Goal: Task Accomplishment & Management: Manage account settings

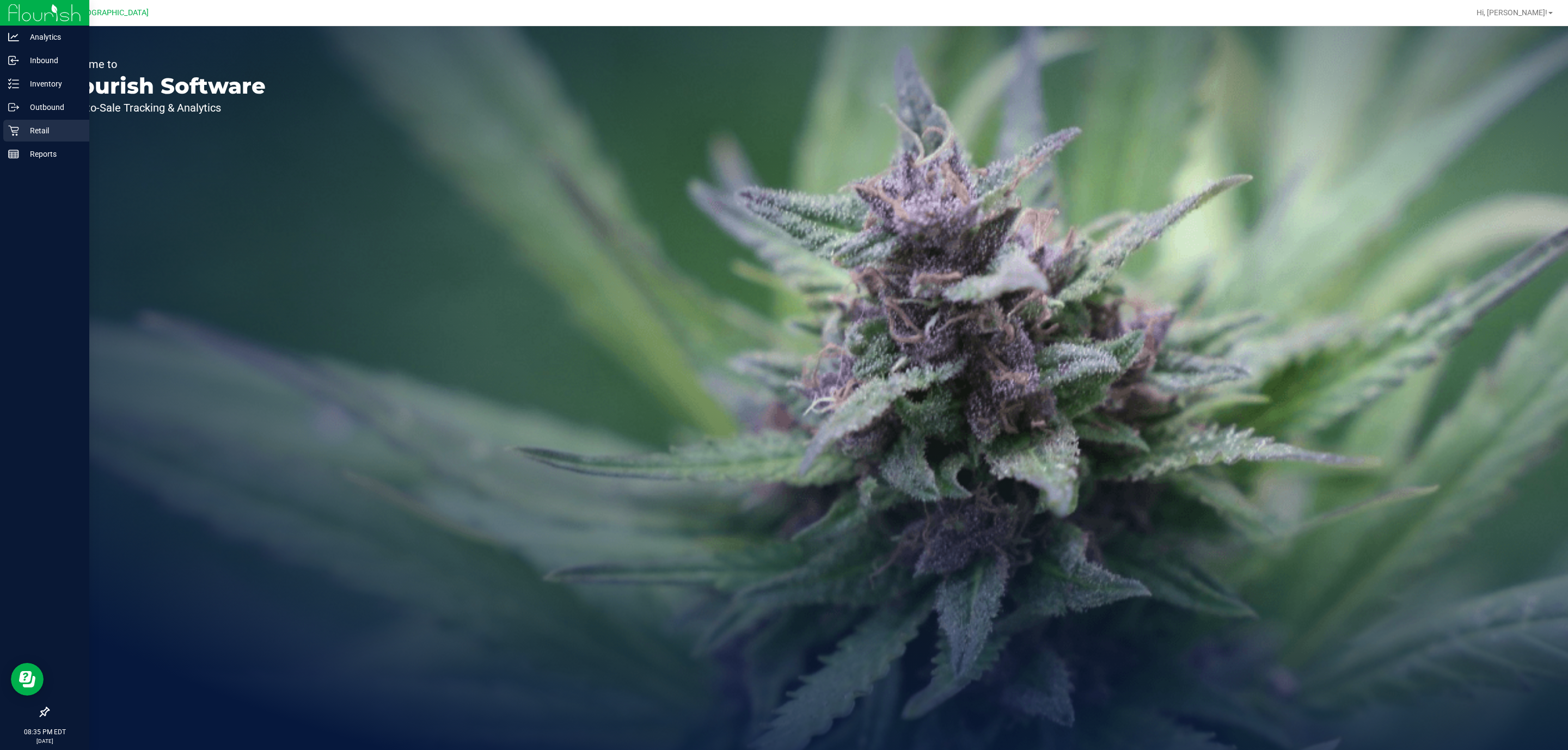
click at [28, 128] on p "Retail" at bounding box center [51, 131] width 65 height 13
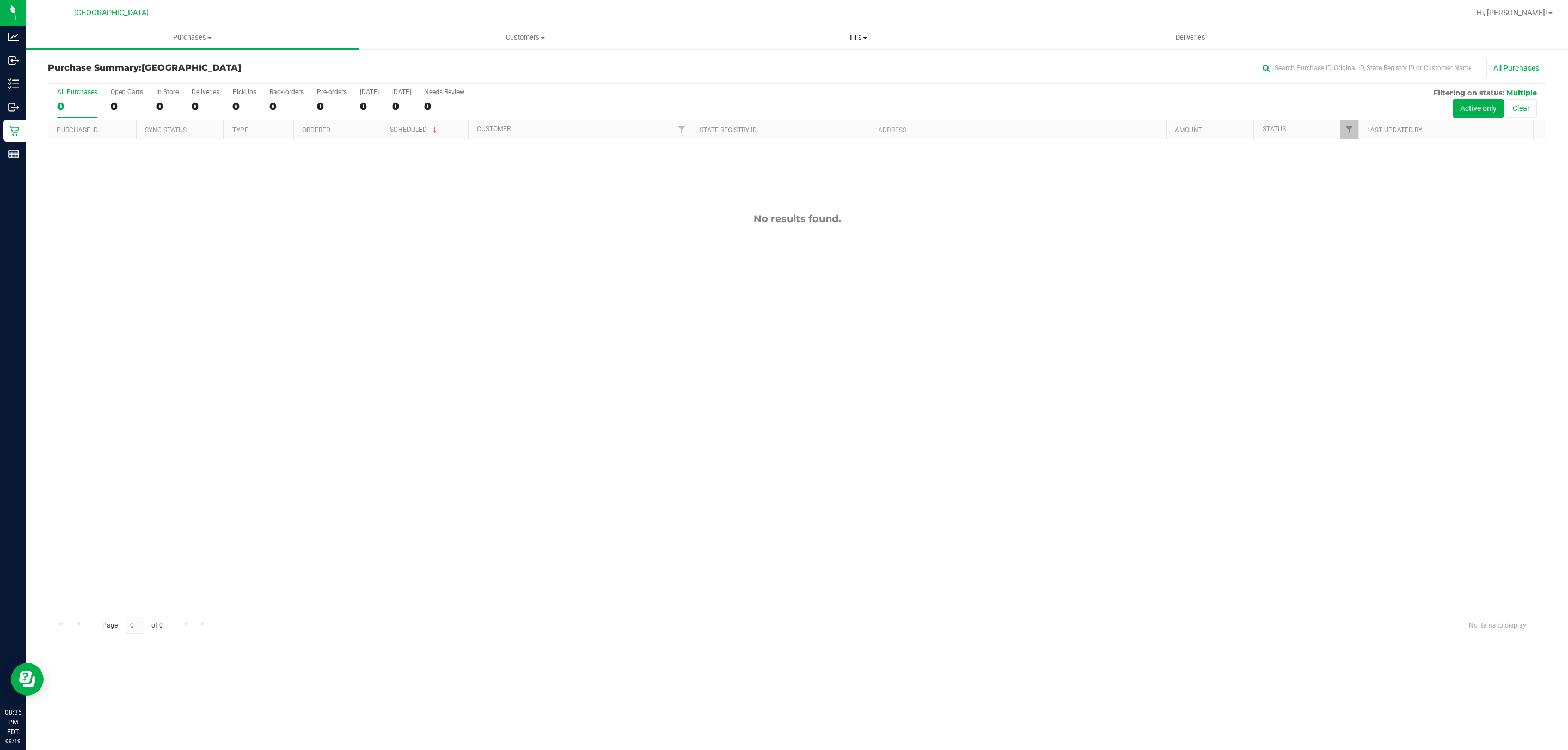
click at [858, 40] on span "Tills" at bounding box center [857, 37] width 332 height 10
click at [729, 65] on span "Manage tills" at bounding box center [728, 66] width 74 height 9
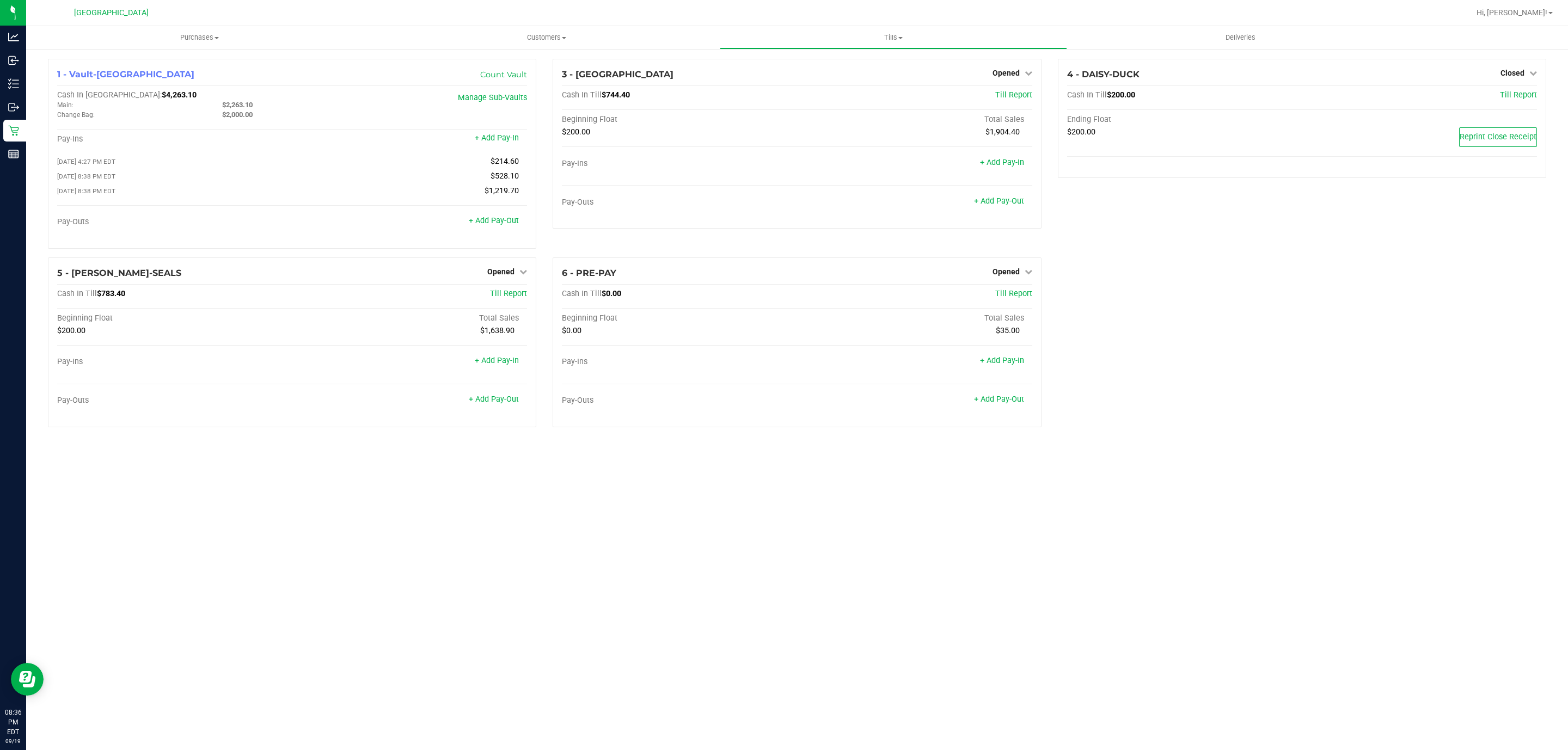
click at [1000, 273] on span "Opened" at bounding box center [1006, 271] width 27 height 8
click at [1008, 298] on link "Close Till" at bounding box center [1007, 294] width 29 height 8
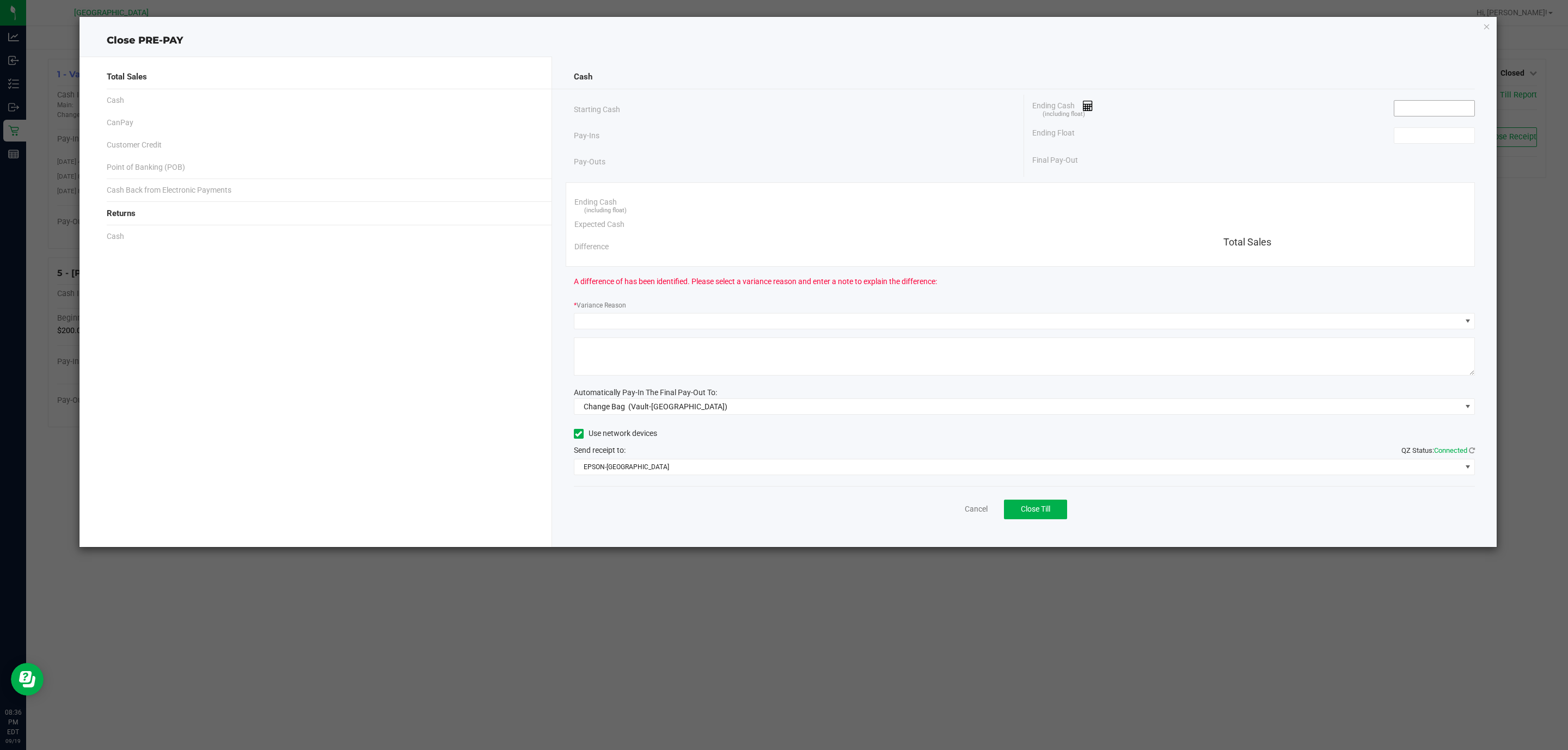
click at [1443, 110] on input at bounding box center [1434, 108] width 80 height 15
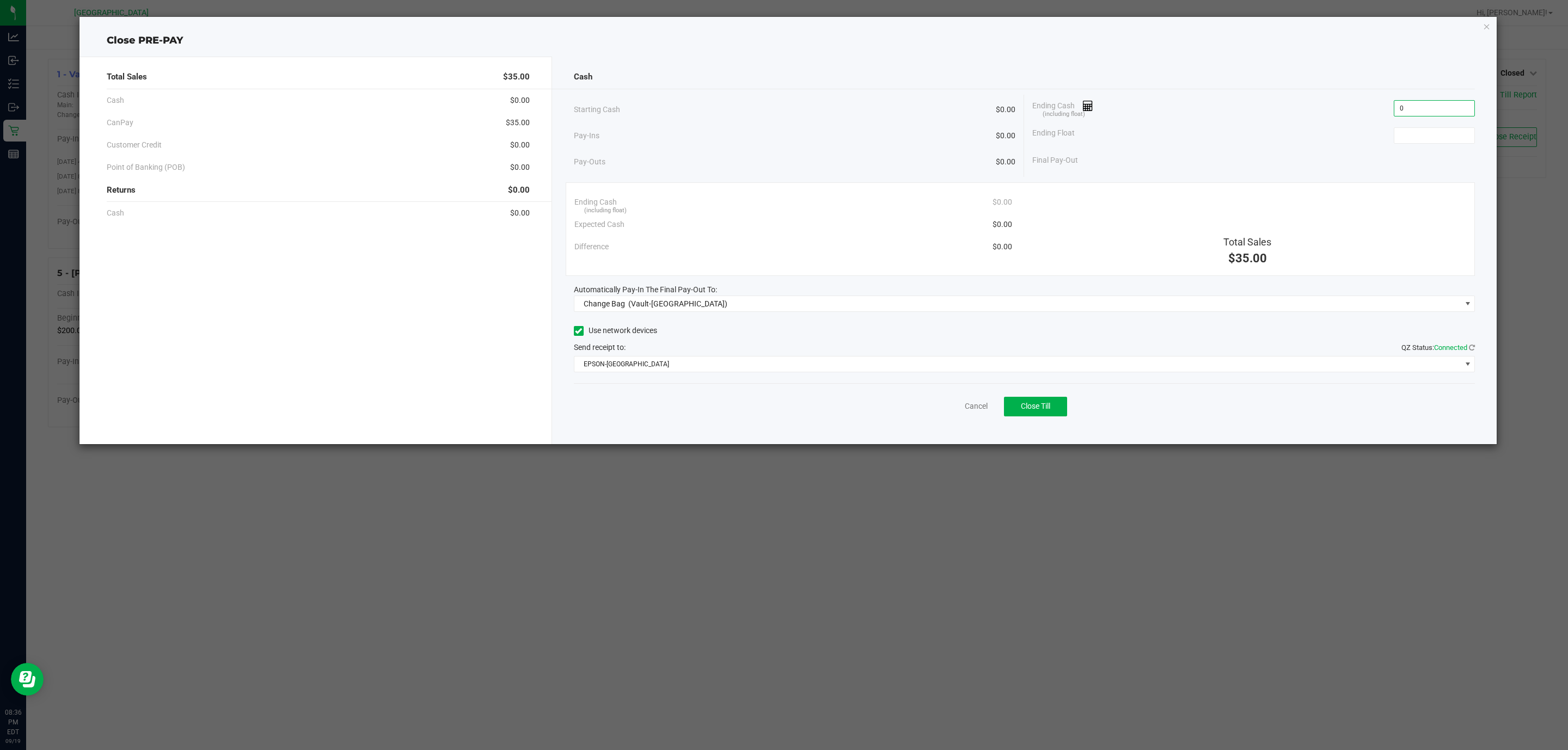
type input "$0.00"
click at [734, 309] on span "Change Bag (Vault-[GEOGRAPHIC_DATA])" at bounding box center [1018, 303] width 887 height 15
type input "$0.00"
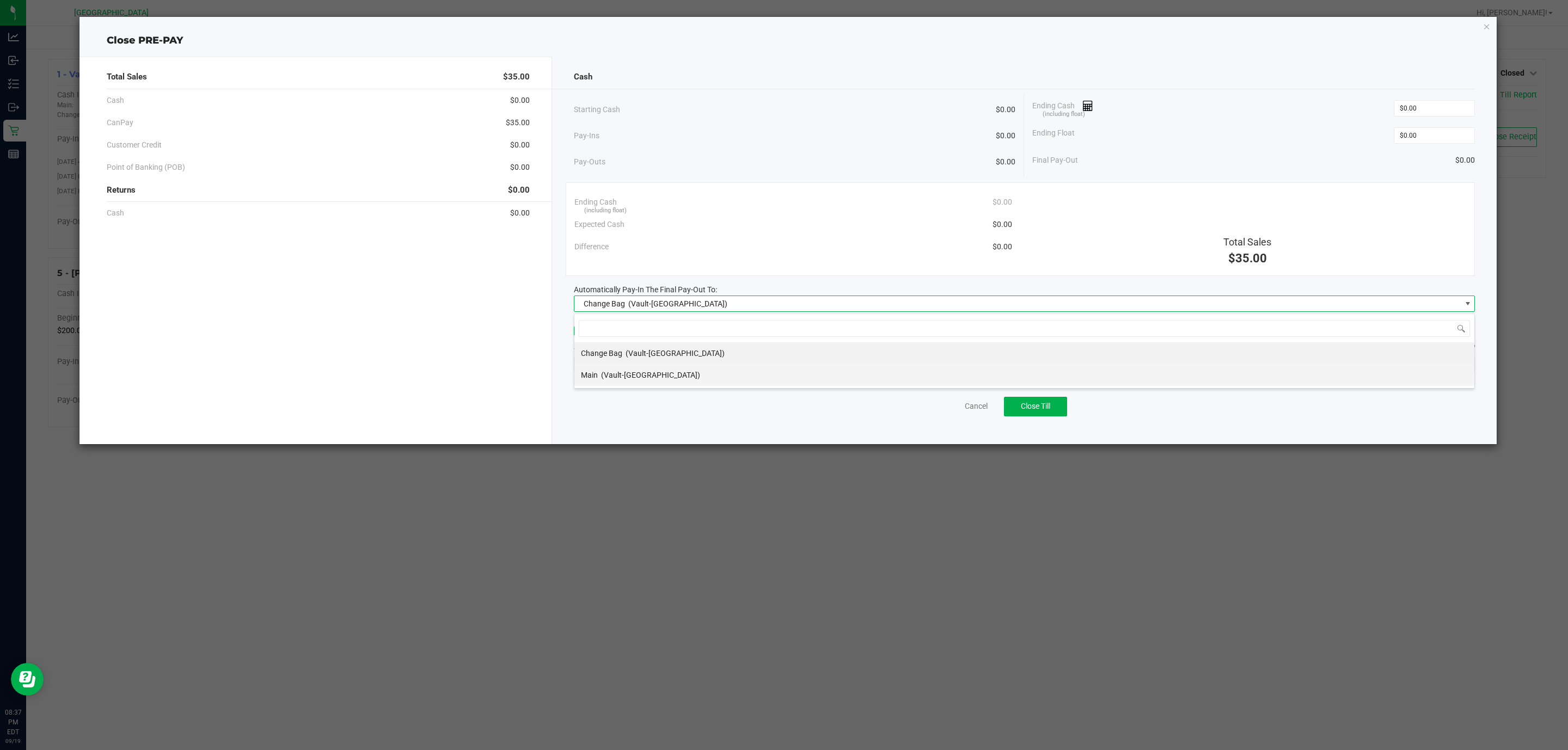
click at [638, 376] on span "(Vault-[GEOGRAPHIC_DATA])" at bounding box center [651, 374] width 99 height 8
click at [681, 363] on span "EPSON-[GEOGRAPHIC_DATA]" at bounding box center [1018, 363] width 887 height 15
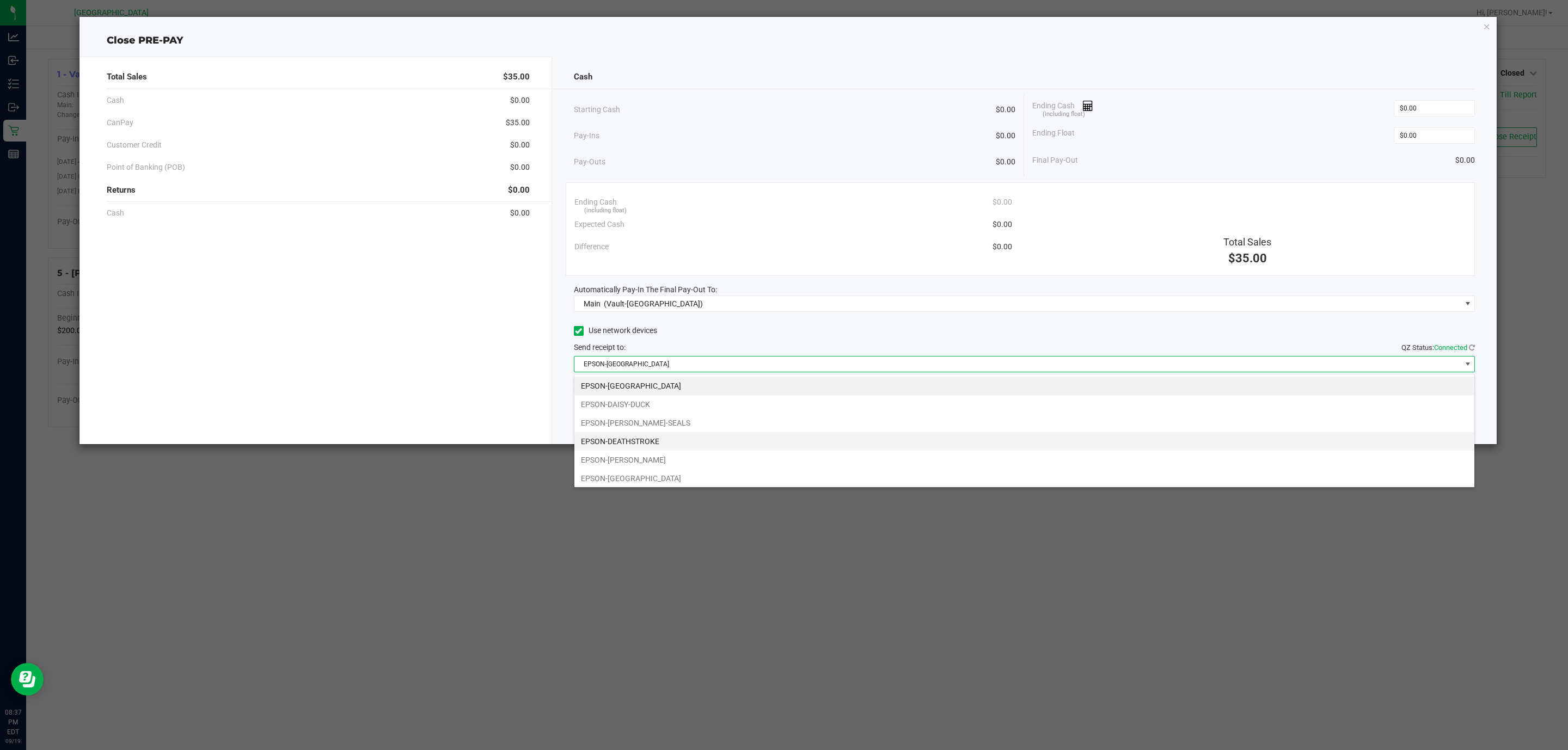
click at [665, 446] on li "EPSON-DEATHSTROKE" at bounding box center [1025, 441] width 900 height 18
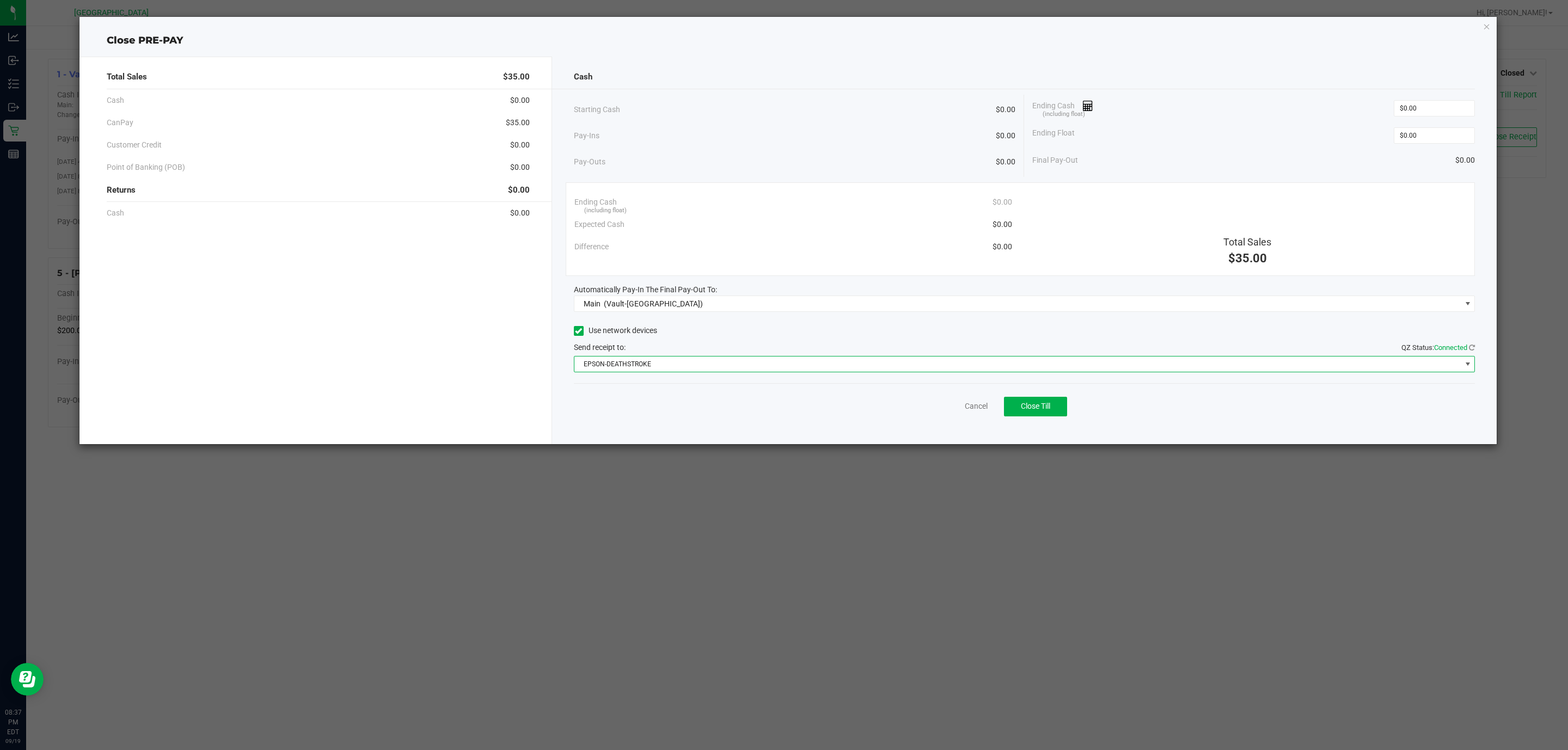
click at [417, 387] on div "Total Sales $35.00 Cash $0.00 CanPay $35.00 Customer Credit $0.00 Point of Bank…" at bounding box center [315, 250] width 472 height 387
click at [1040, 408] on span "Close Till" at bounding box center [1035, 406] width 29 height 8
click at [1487, 20] on icon "button" at bounding box center [1487, 26] width 8 height 13
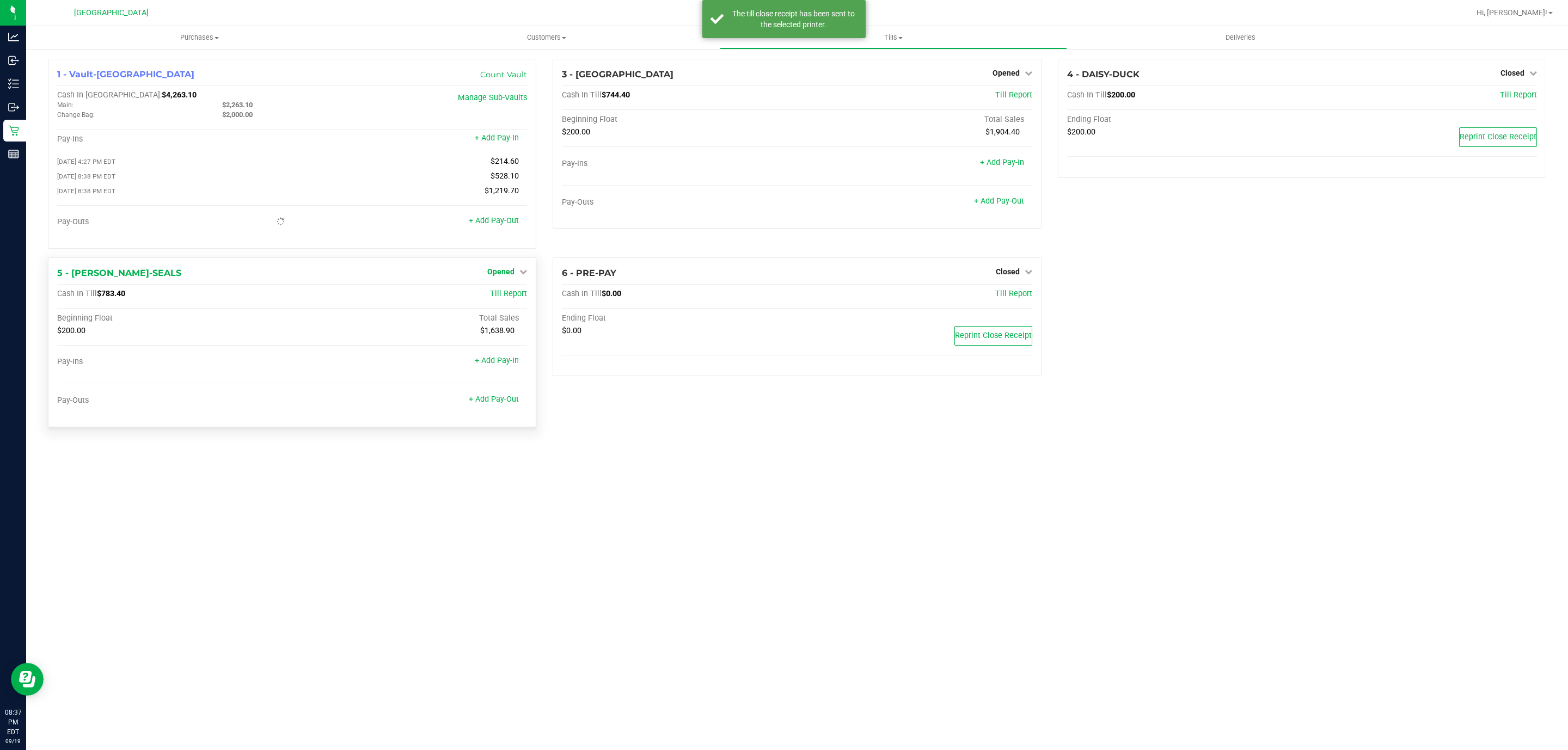
click at [499, 273] on span "Opened" at bounding box center [501, 271] width 27 height 8
click at [500, 298] on link "Close Till" at bounding box center [502, 294] width 29 height 8
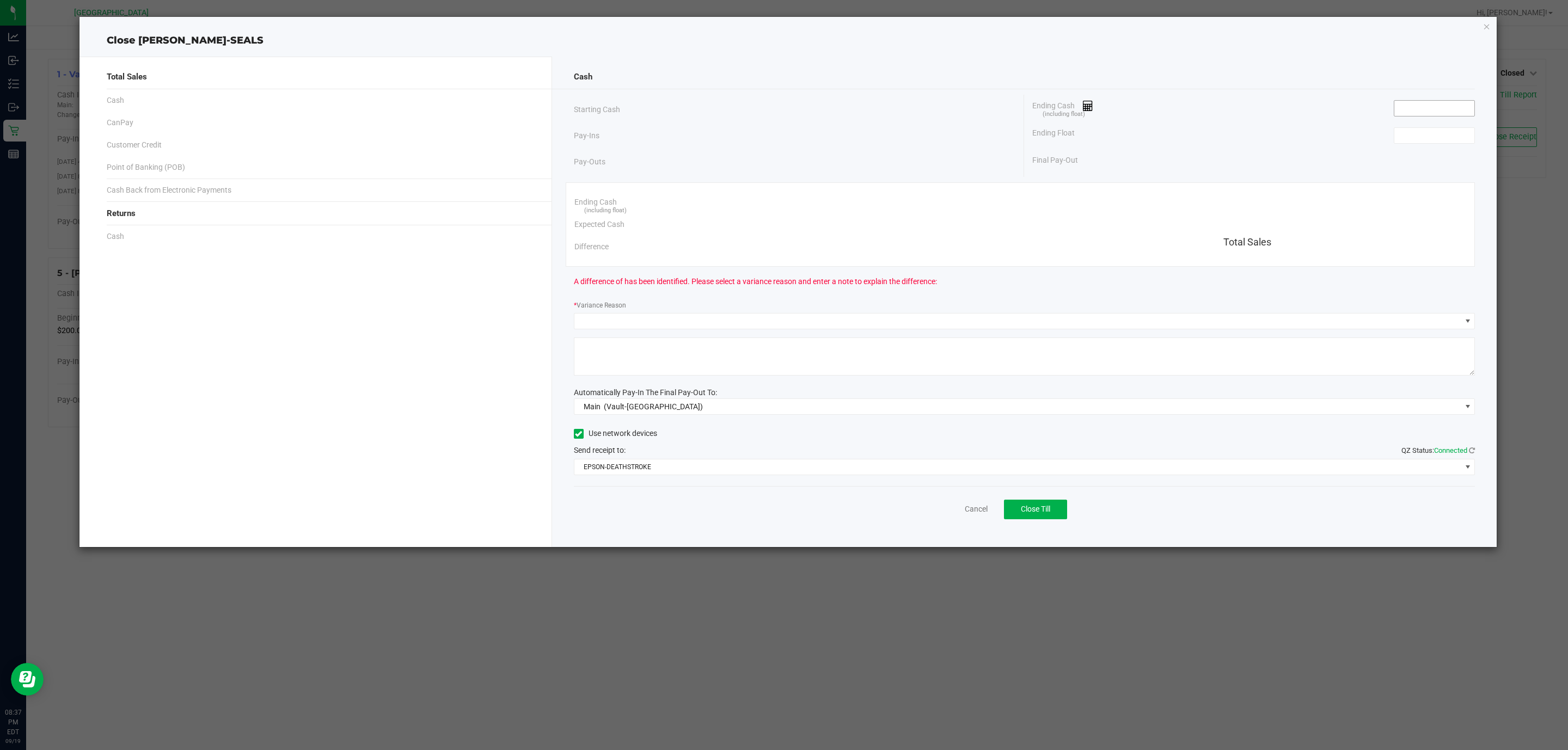
click at [1449, 108] on input at bounding box center [1434, 108] width 80 height 15
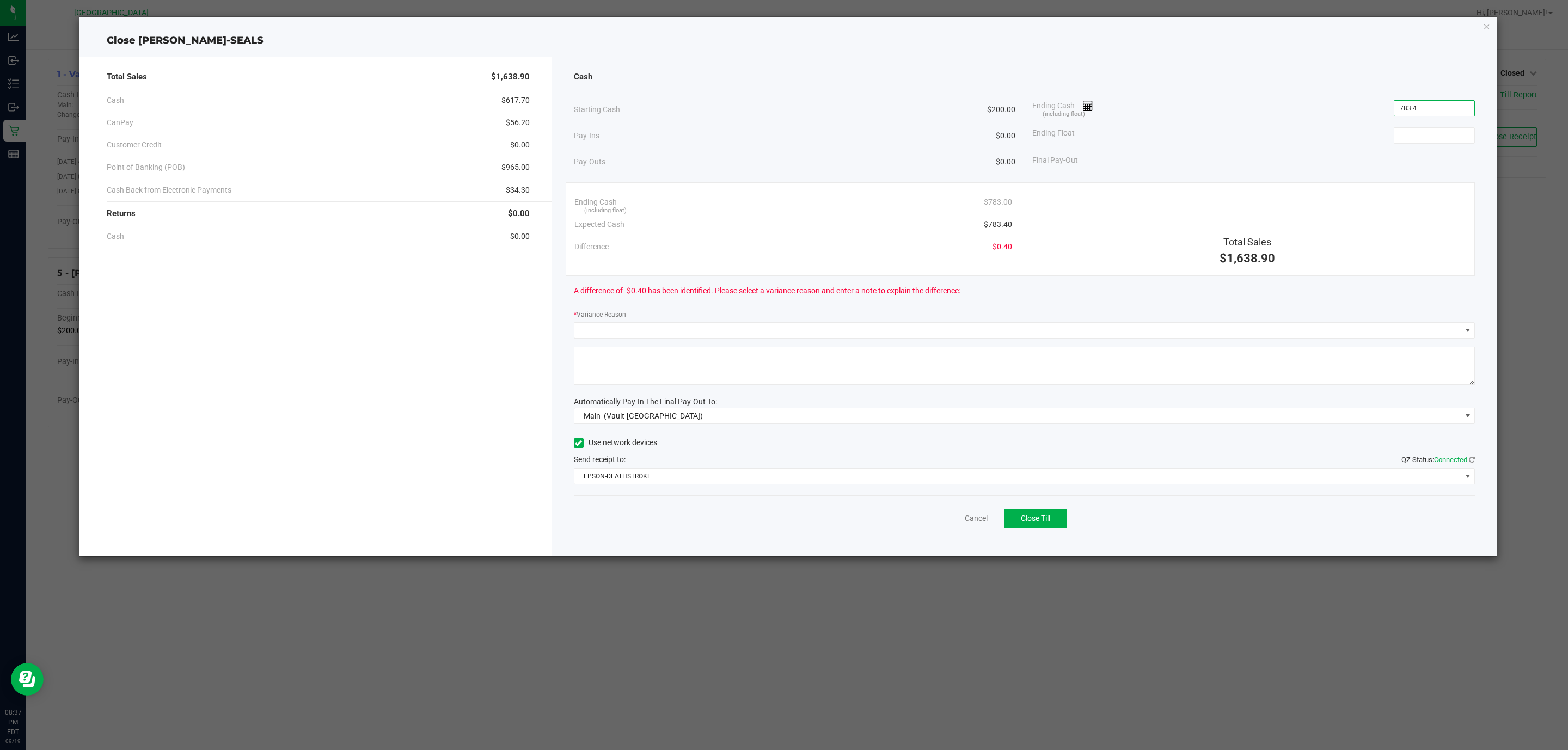
type input "$783.40"
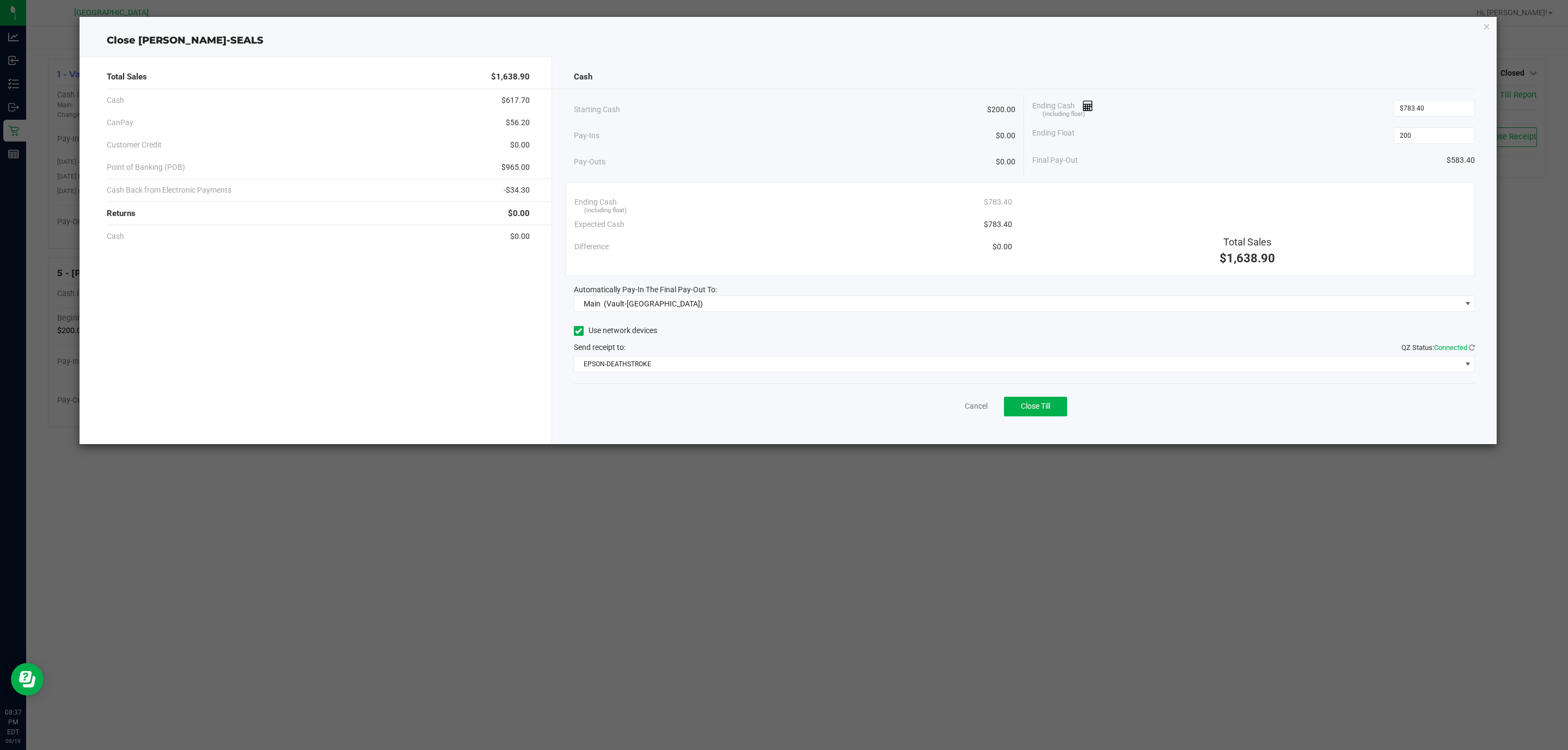
type input "$200.00"
click at [1351, 405] on div "Cancel Close Till" at bounding box center [1025, 404] width 902 height 42
click at [1036, 408] on span "Close Till" at bounding box center [1035, 406] width 29 height 8
click at [954, 408] on link "Dismiss" at bounding box center [952, 406] width 26 height 12
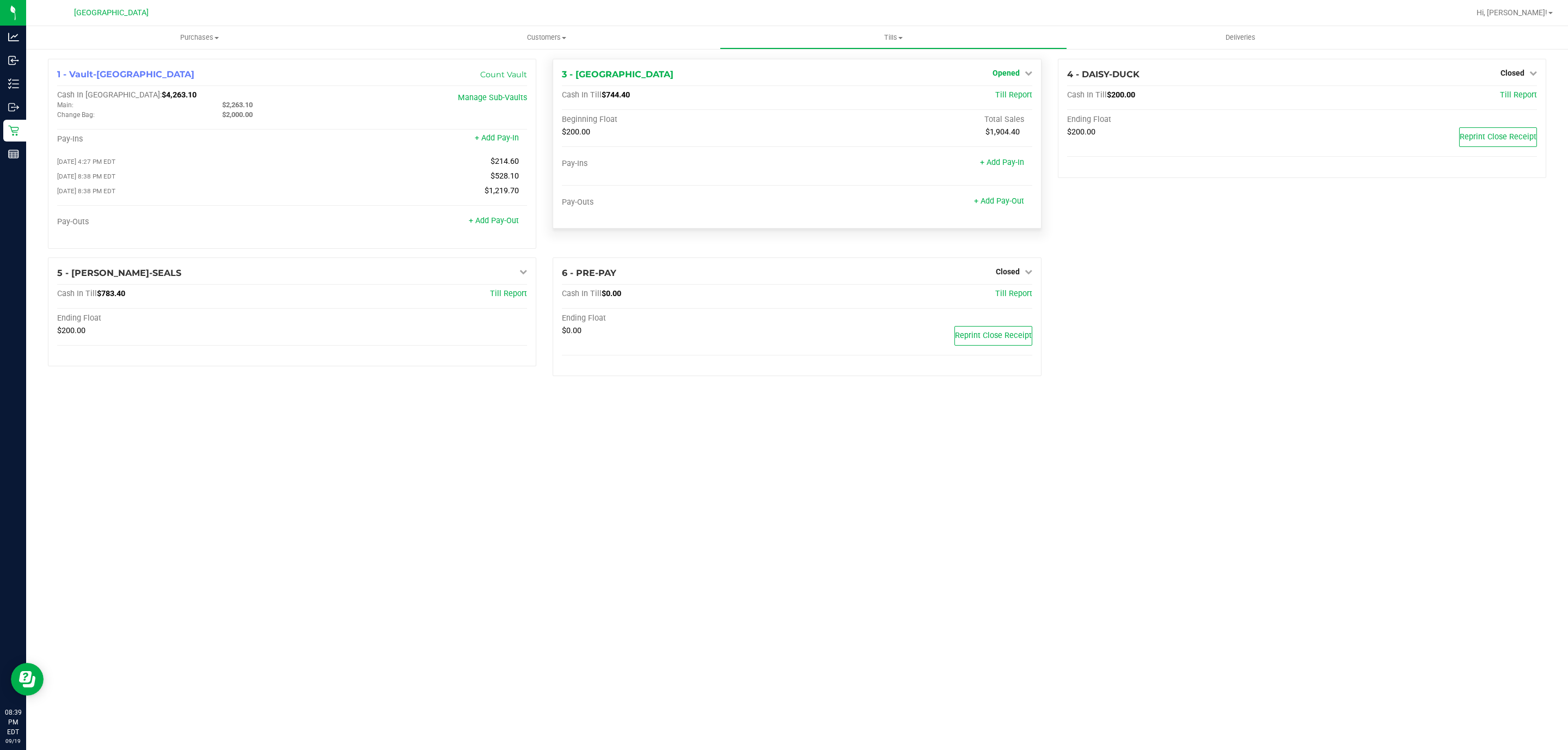
click at [1008, 76] on span "Opened" at bounding box center [1006, 72] width 27 height 8
click at [1006, 100] on link "Close Till" at bounding box center [1007, 95] width 29 height 8
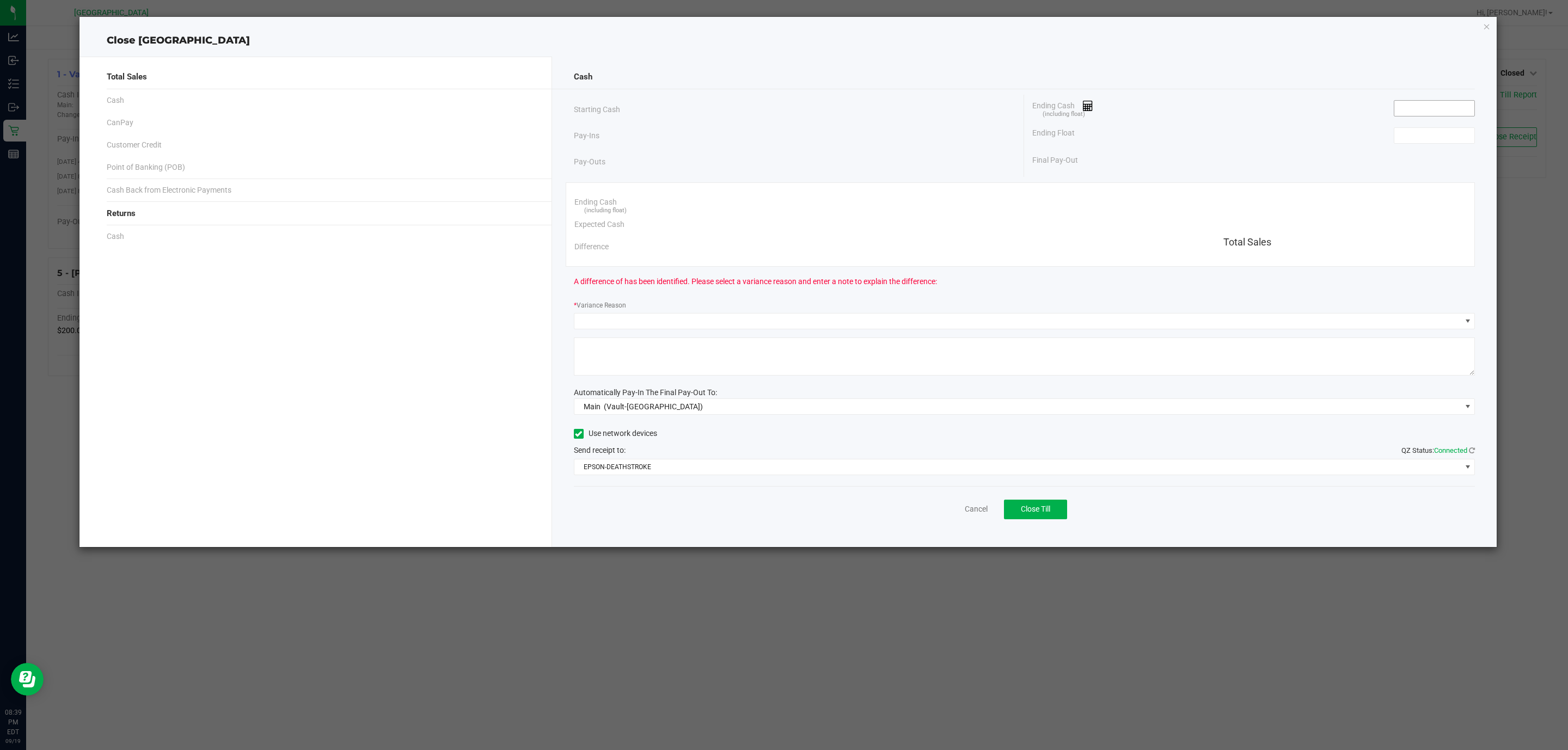
click at [1433, 107] on input at bounding box center [1434, 108] width 80 height 15
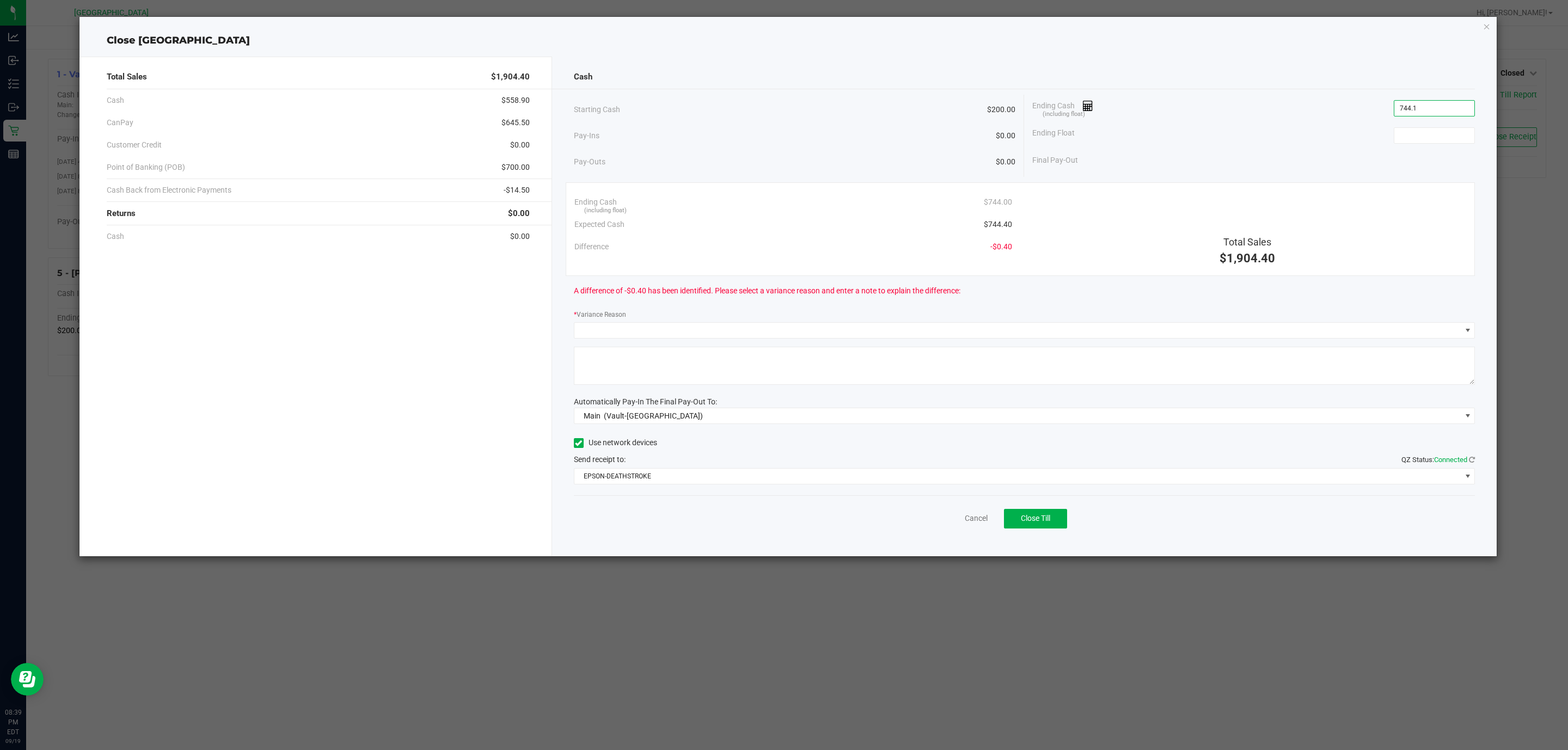
type input "$744.10"
type input "200"
click at [1443, 109] on input "$744.10" at bounding box center [1434, 108] width 80 height 15
type input "744.1"
type input "$200.00"
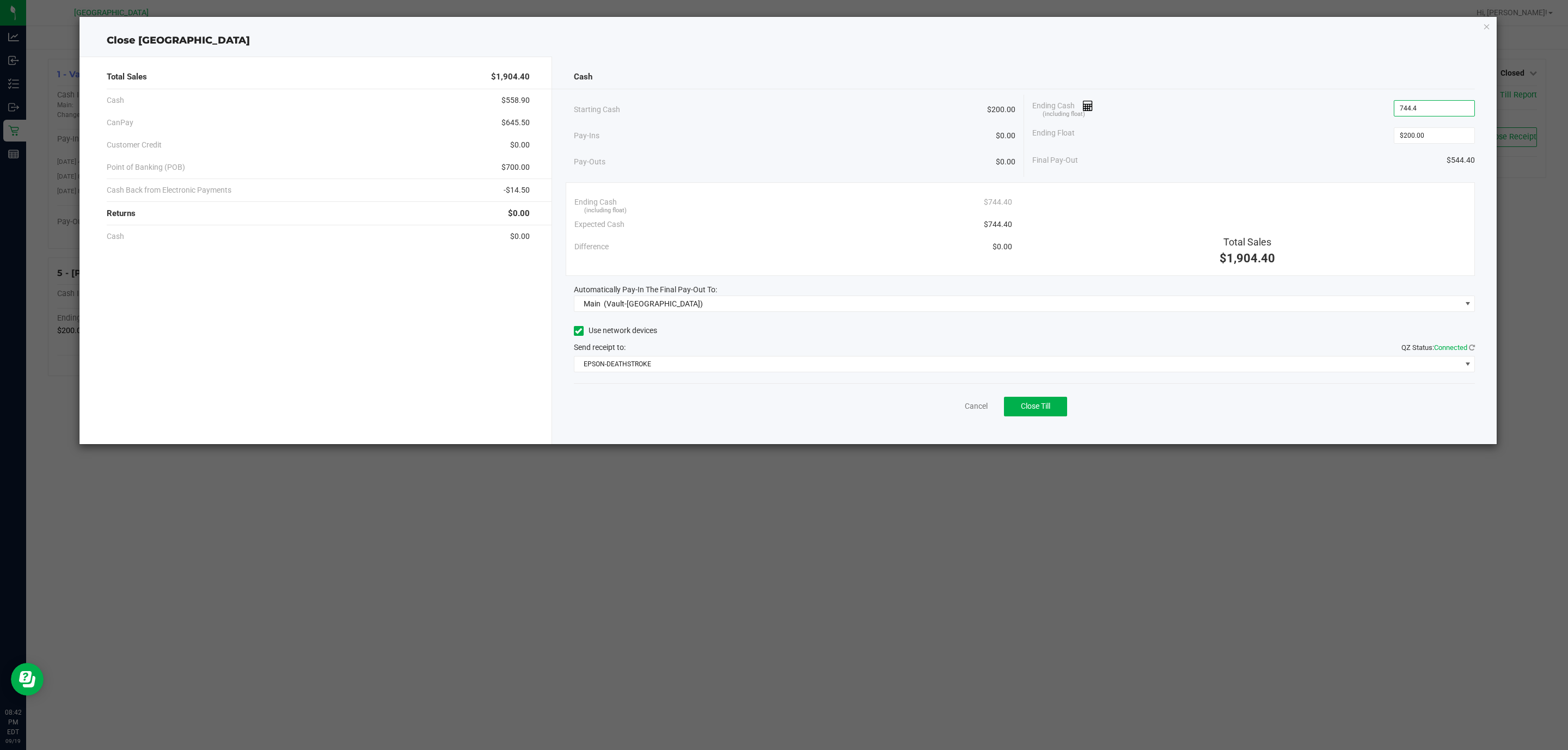
click at [1214, 126] on div "Ending Float $200.00" at bounding box center [1254, 135] width 443 height 27
type input "$744.40"
click at [456, 370] on div "Total Sales $1,904.40 Cash $558.90 CanPay $645.50 Customer Credit $0.00 Point o…" at bounding box center [315, 250] width 472 height 387
click at [1047, 406] on span "Close Till" at bounding box center [1035, 406] width 29 height 8
click at [956, 410] on link "Dismiss" at bounding box center [952, 406] width 26 height 12
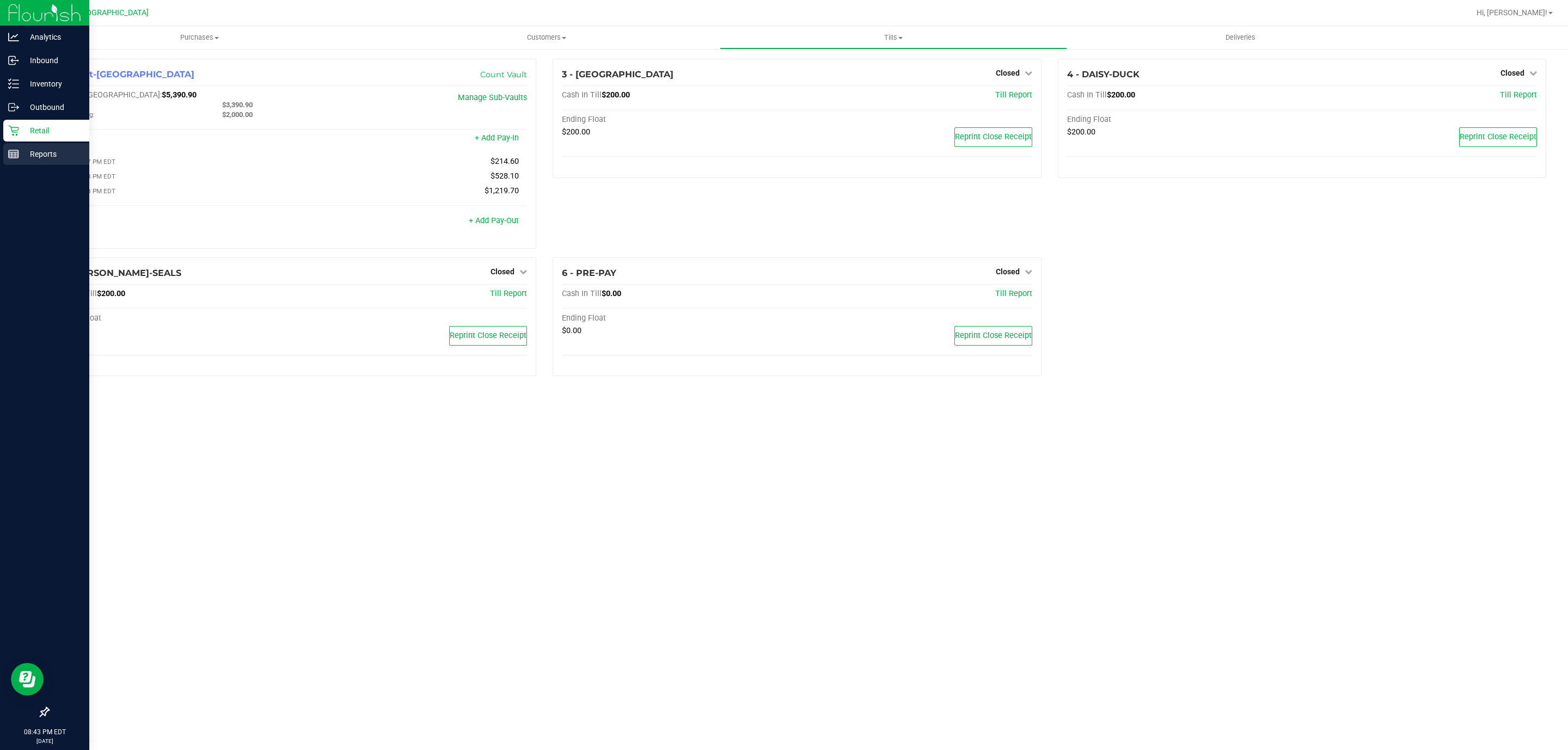
click at [13, 154] on line at bounding box center [13, 154] width 10 height 0
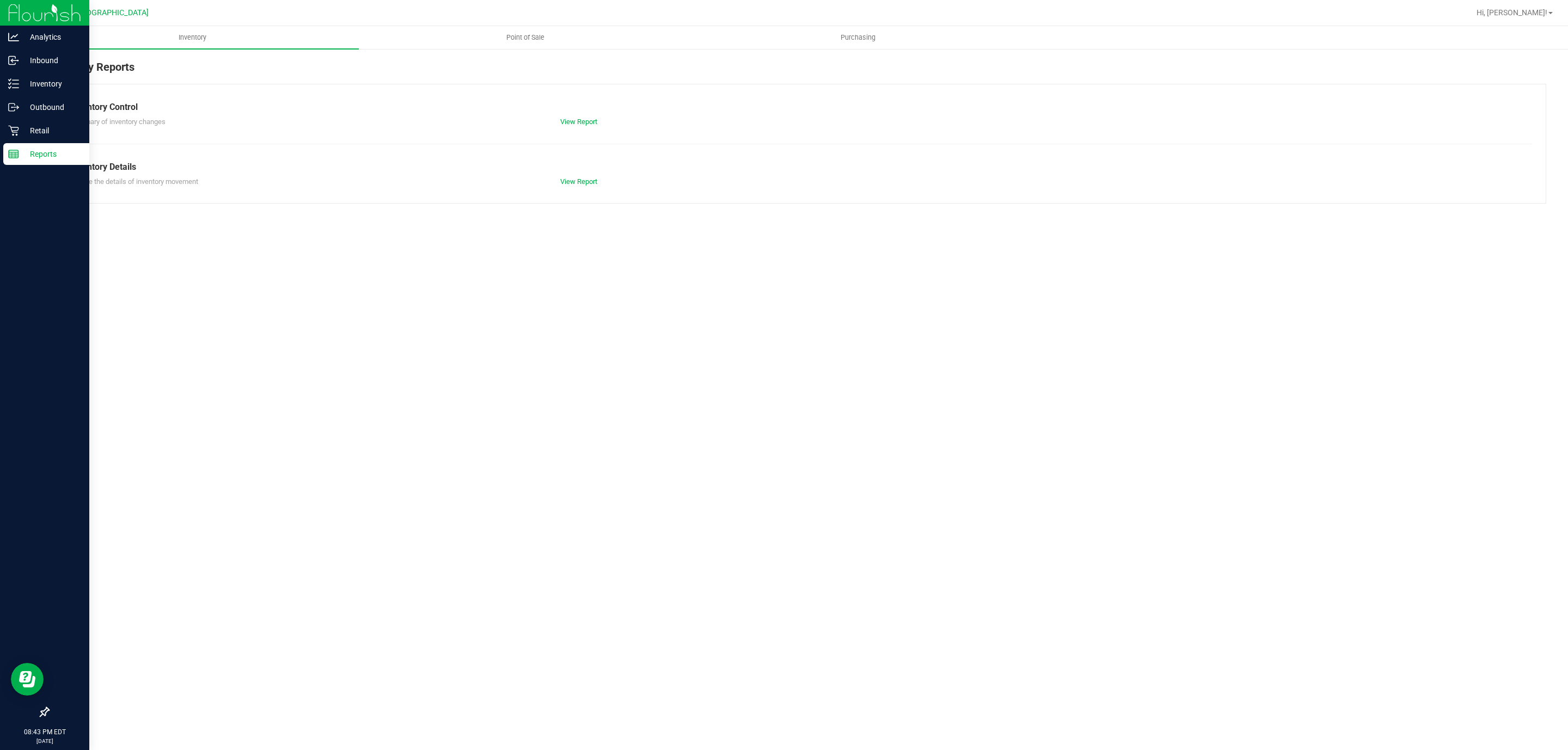
click at [526, 38] on span "Point of Sale" at bounding box center [526, 37] width 68 height 10
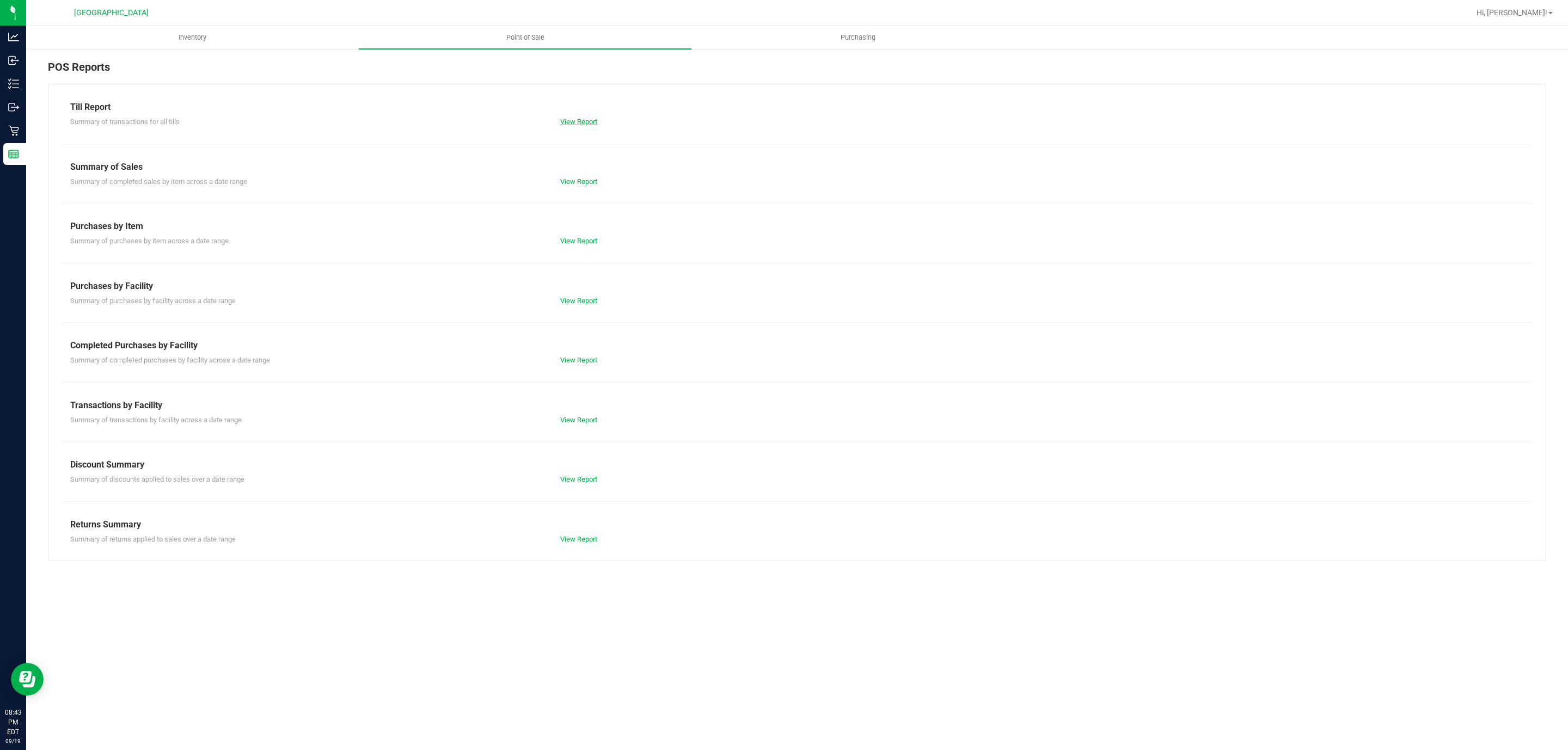
click at [580, 121] on link "View Report" at bounding box center [578, 122] width 37 height 8
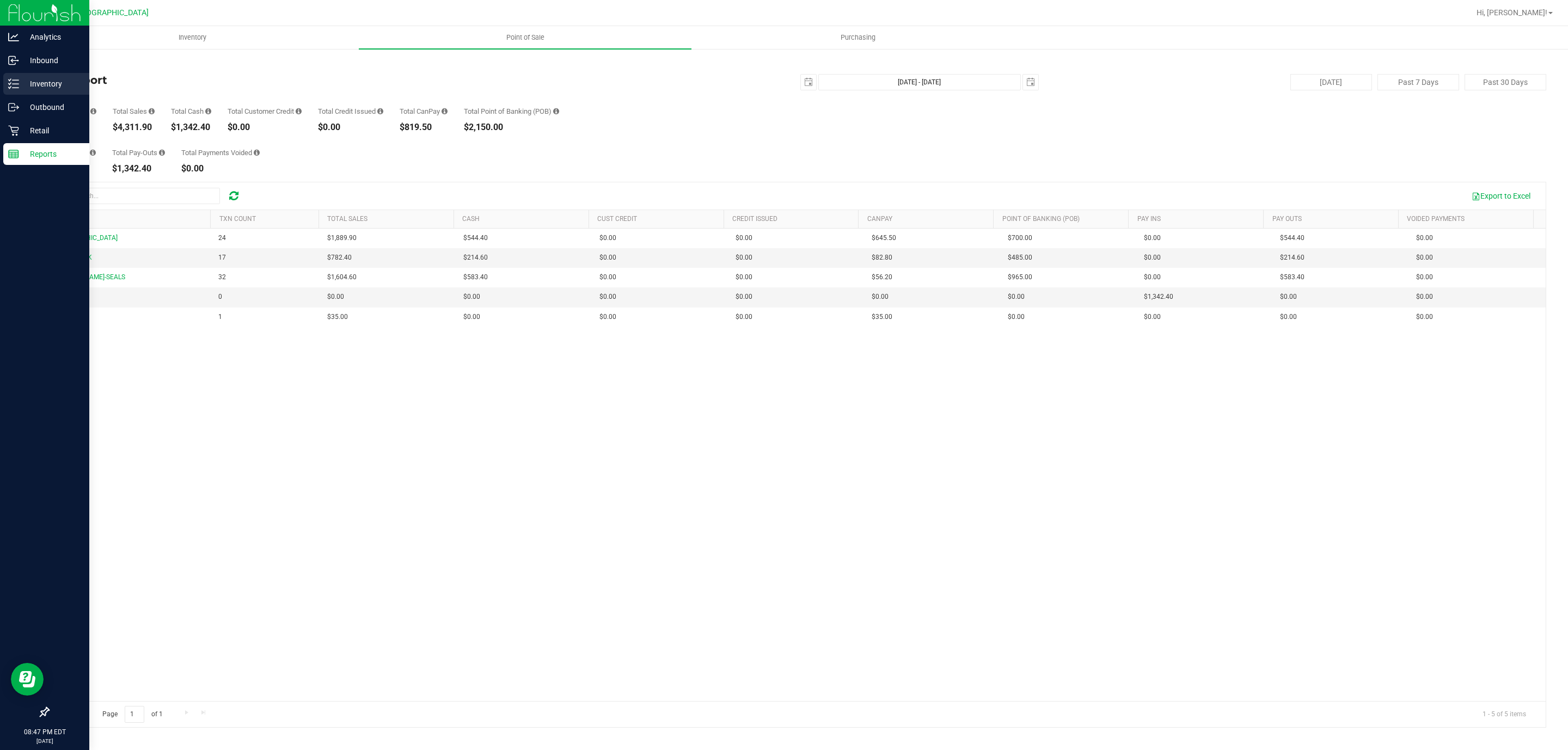
click at [15, 74] on div "Inventory" at bounding box center [46, 83] width 86 height 21
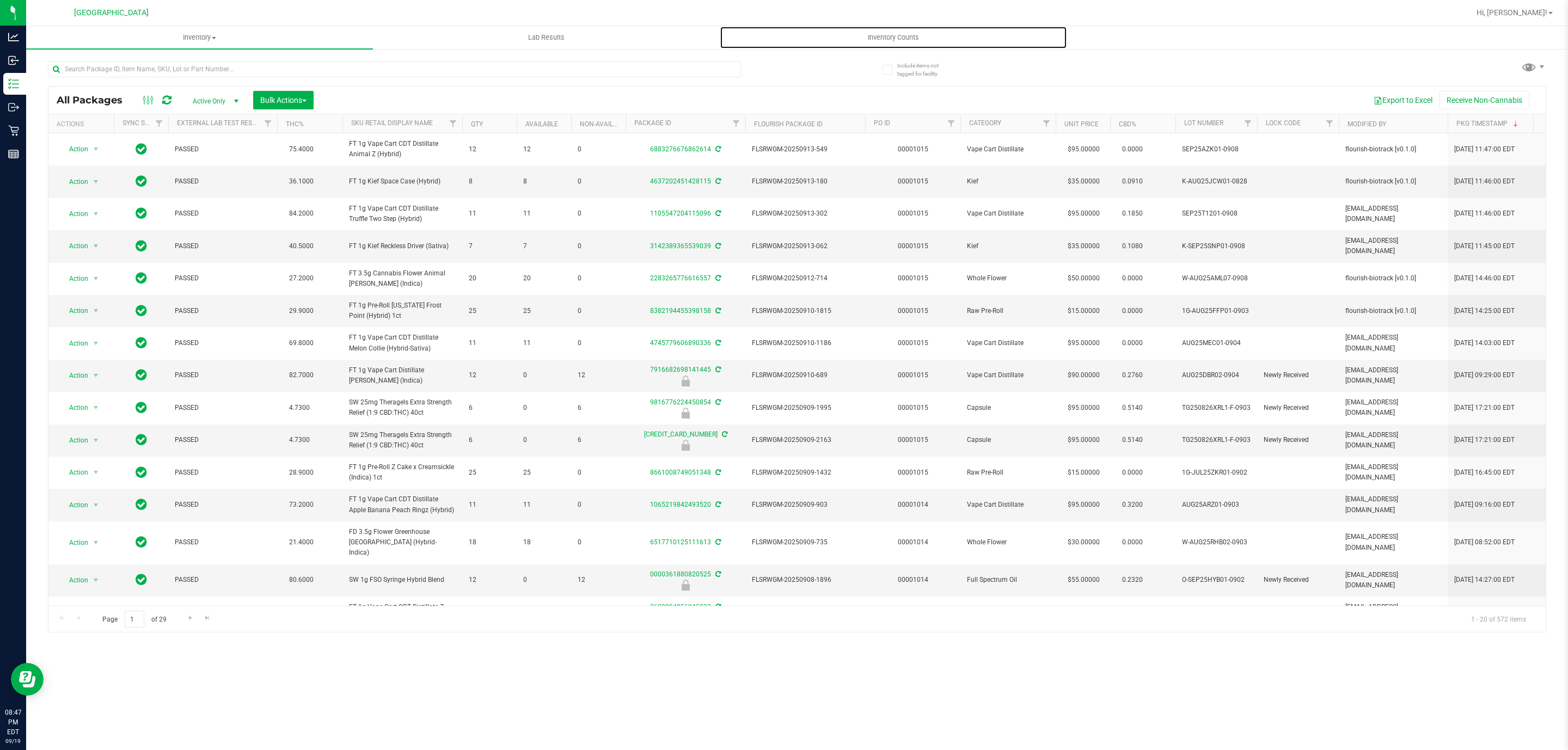
click at [915, 36] on span "Inventory Counts" at bounding box center [894, 37] width 81 height 10
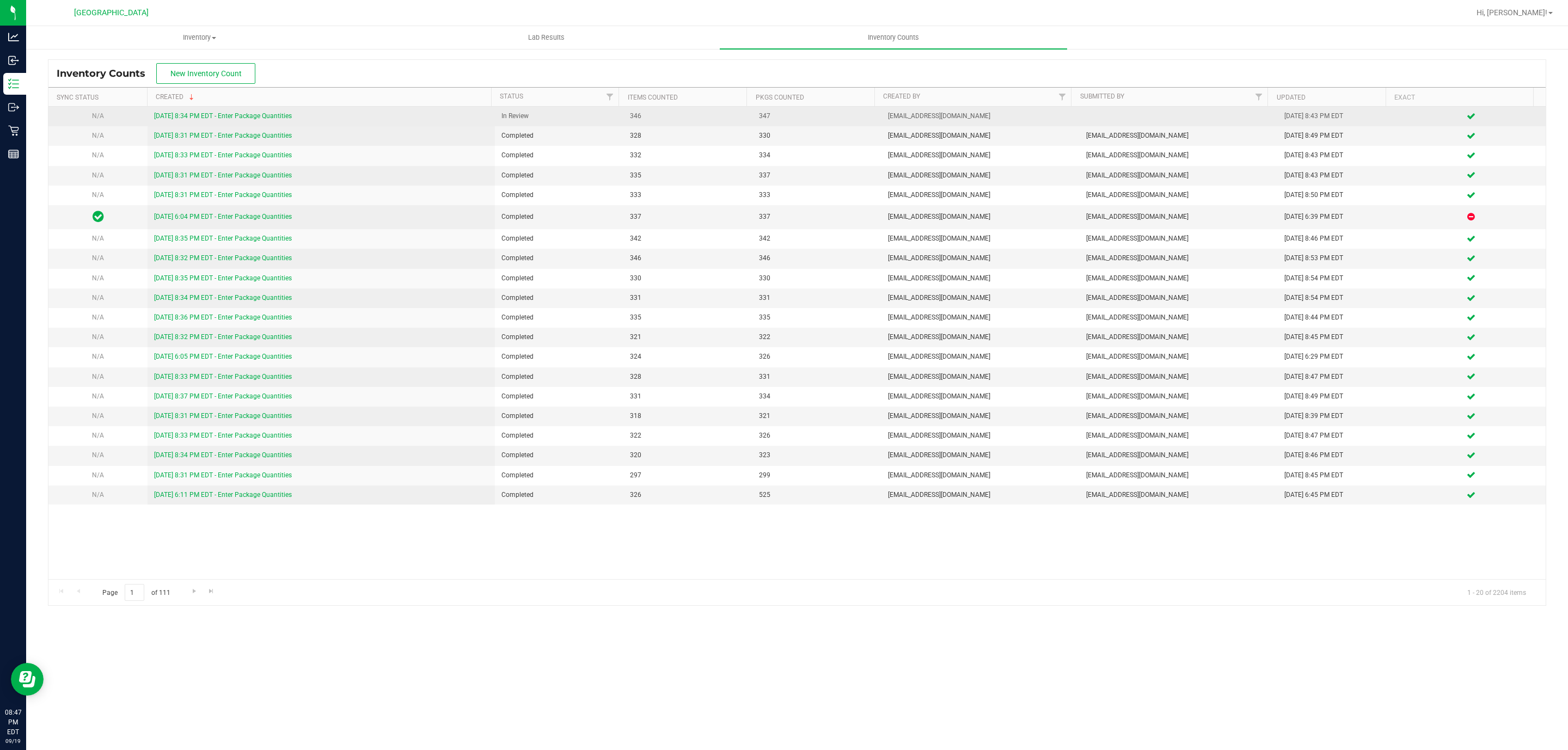
click at [274, 115] on link "[DATE] 8:34 PM EDT - Enter Package Quantities" at bounding box center [223, 116] width 137 height 8
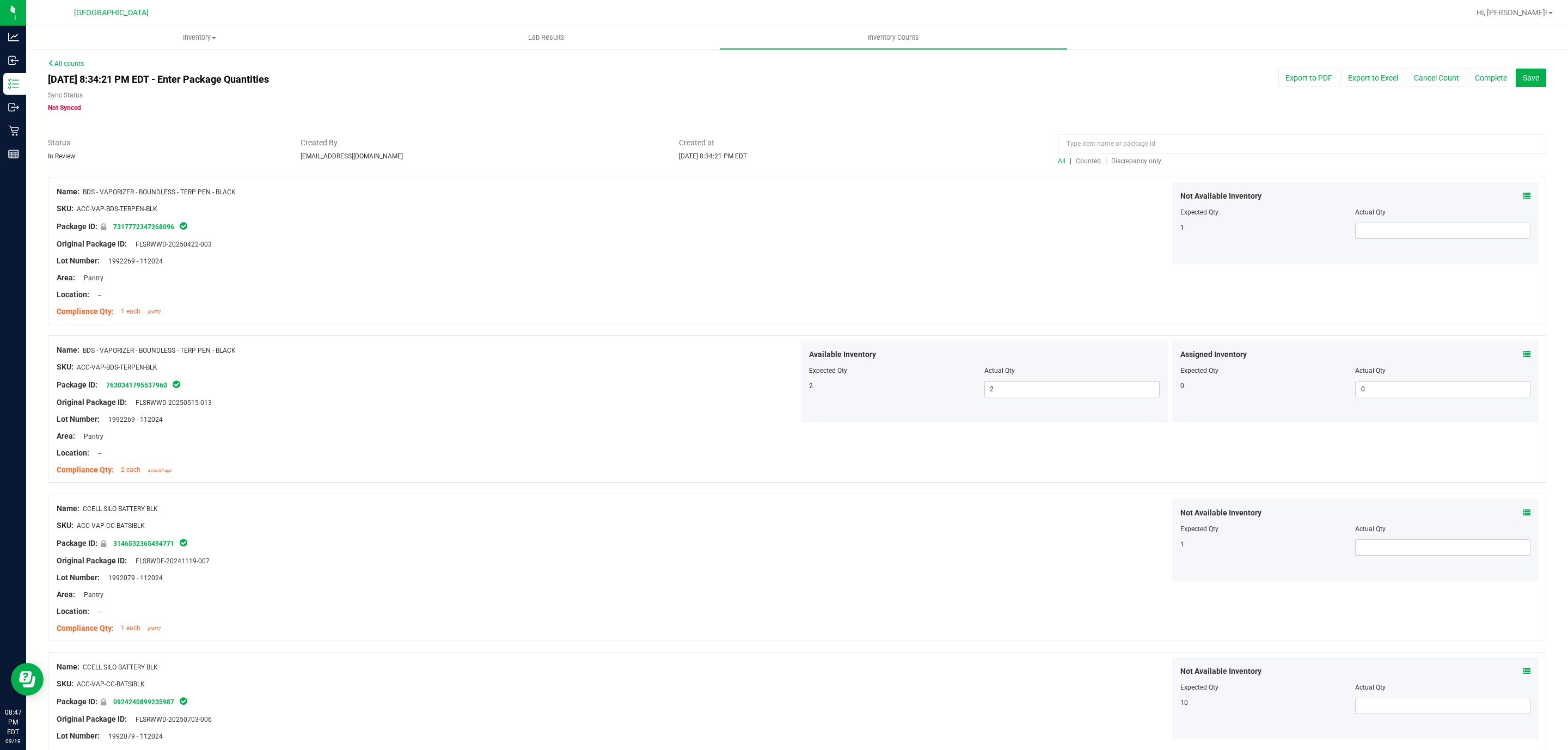
click at [1122, 164] on span "Discrepancy only" at bounding box center [1136, 161] width 50 height 8
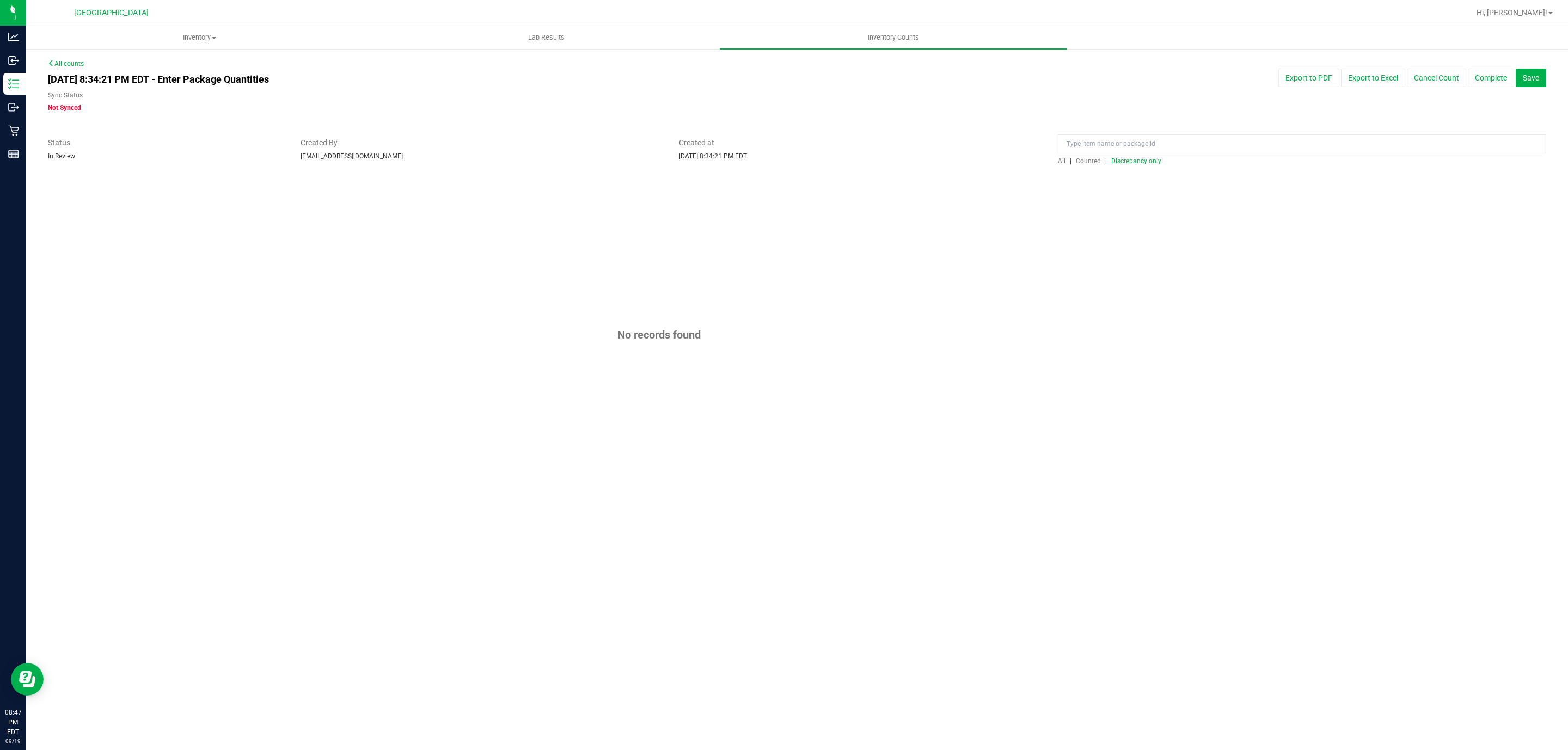
click at [1060, 164] on span "All" at bounding box center [1062, 161] width 8 height 8
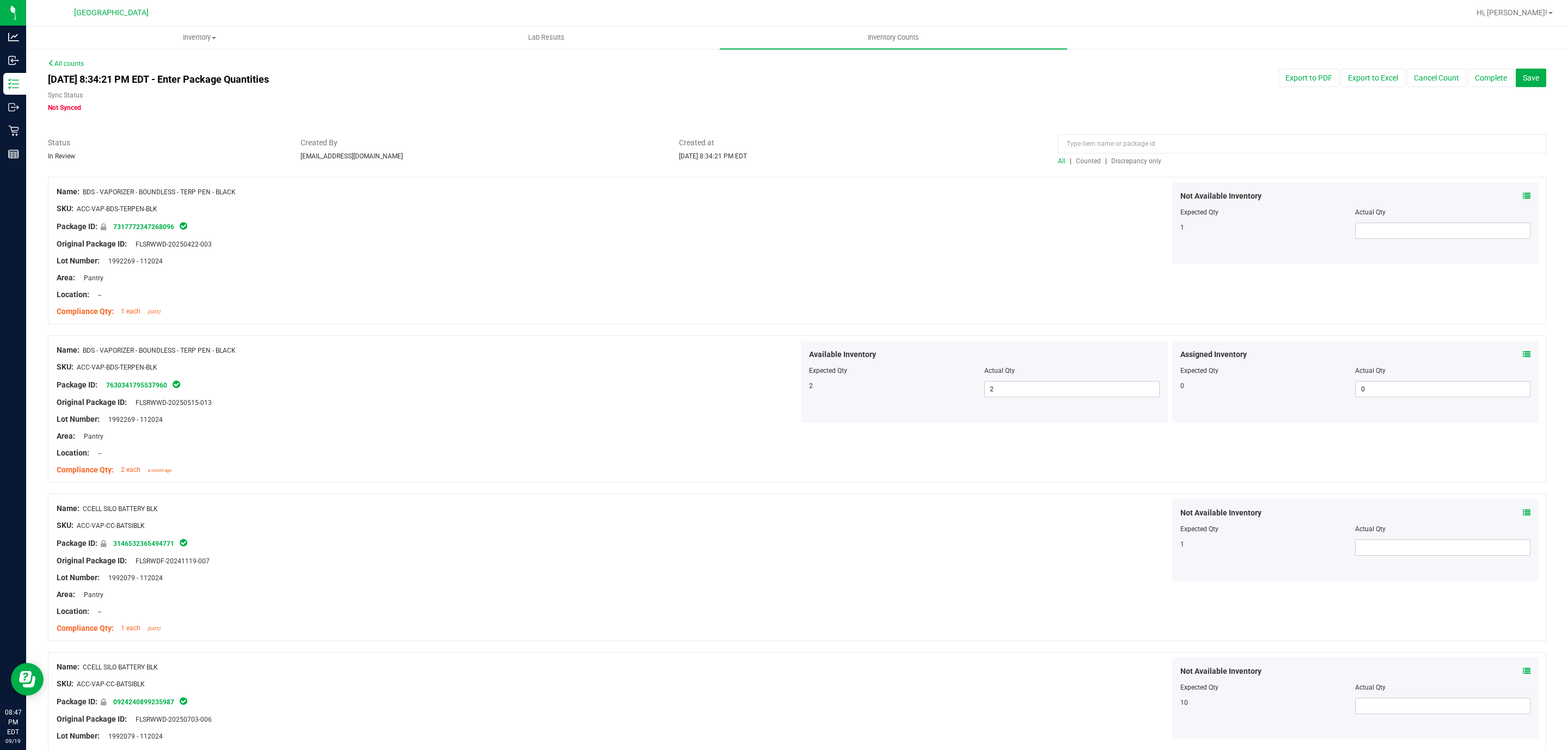
click at [1124, 161] on span "Discrepancy only" at bounding box center [1136, 161] width 50 height 8
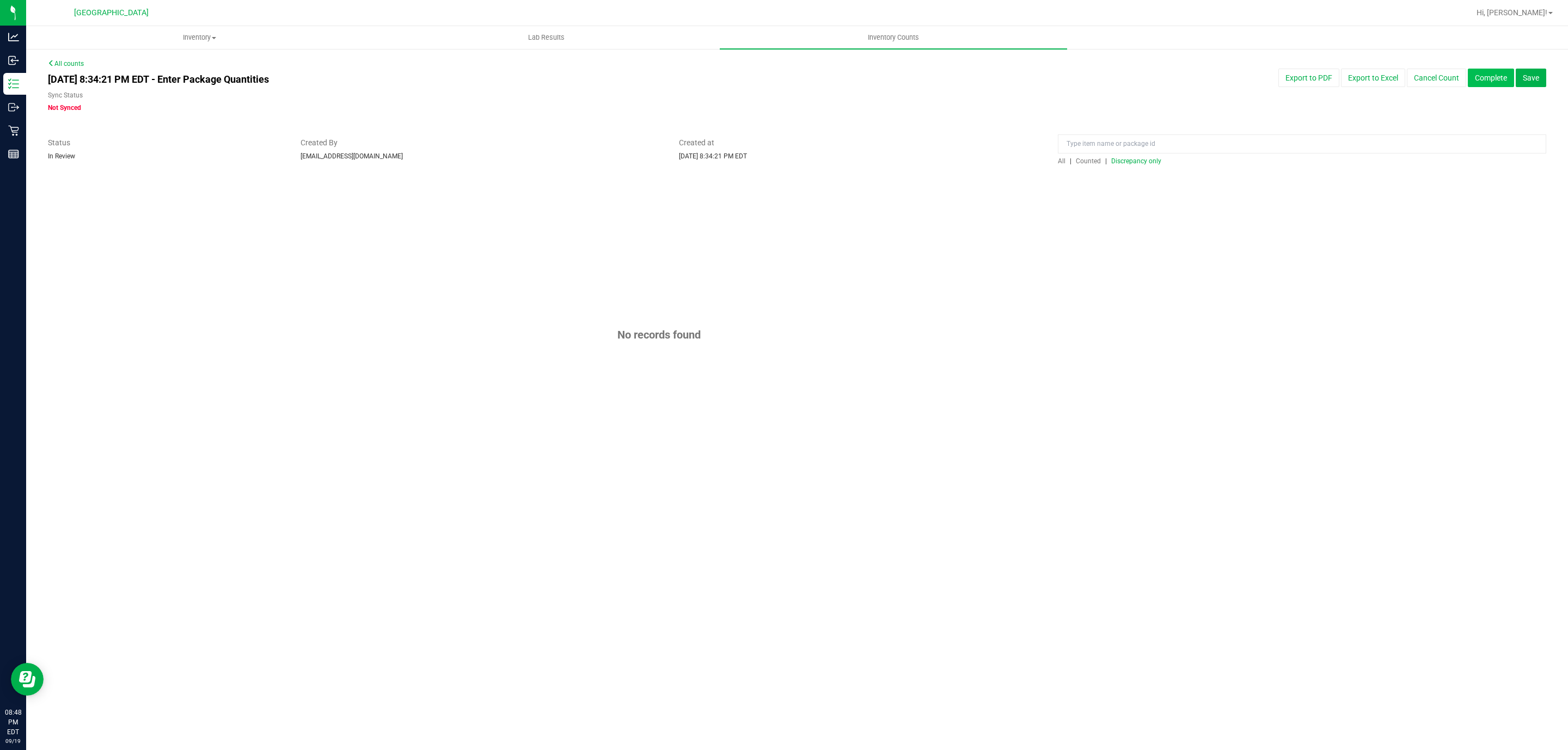
click at [1477, 72] on button "Complete" at bounding box center [1490, 77] width 46 height 18
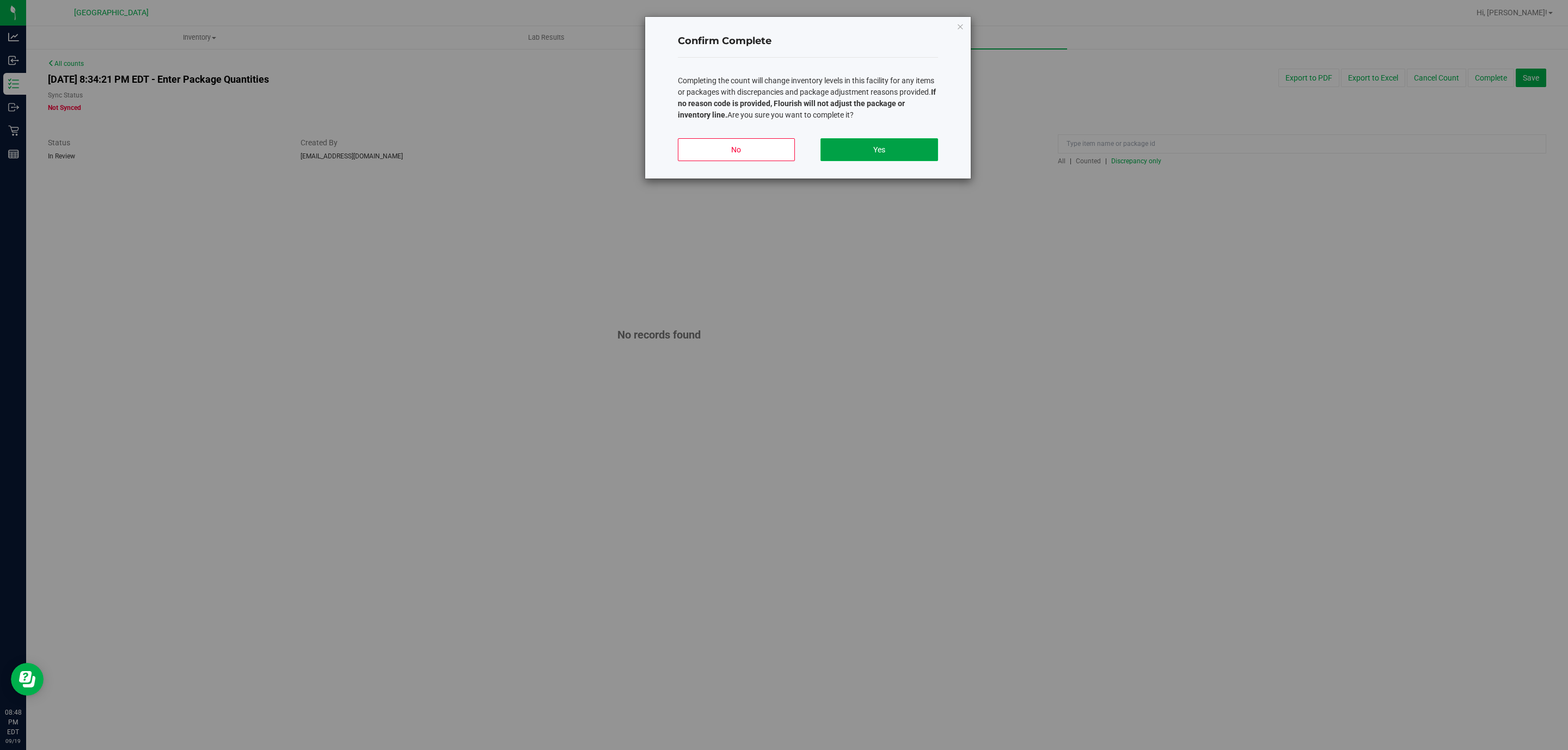
click at [827, 146] on button "Yes" at bounding box center [879, 149] width 117 height 23
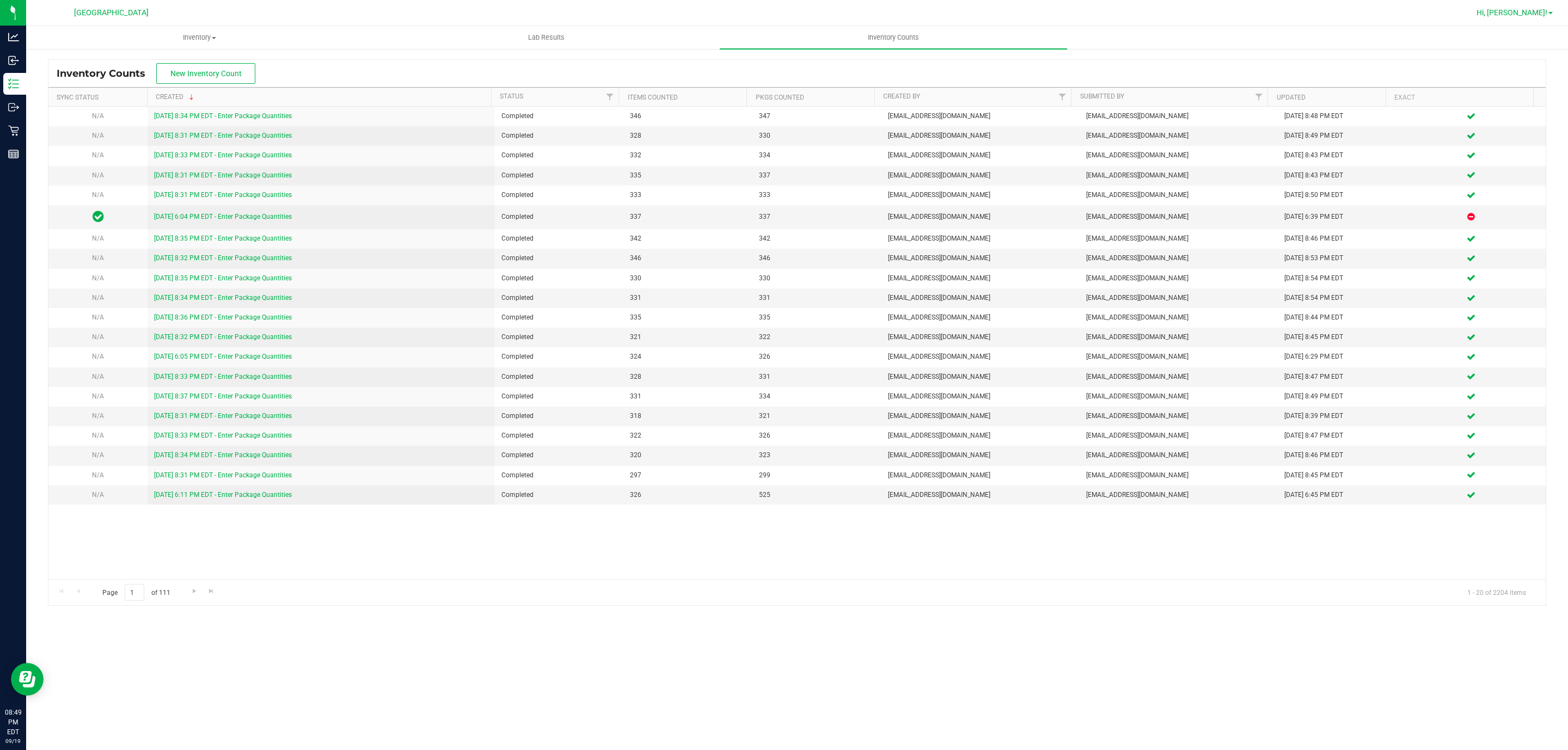
click at [1530, 10] on span "Hi, [PERSON_NAME]!" at bounding box center [1512, 12] width 71 height 8
click at [1509, 94] on span "Sign Out" at bounding box center [1511, 96] width 31 height 11
